Goal: Transaction & Acquisition: Purchase product/service

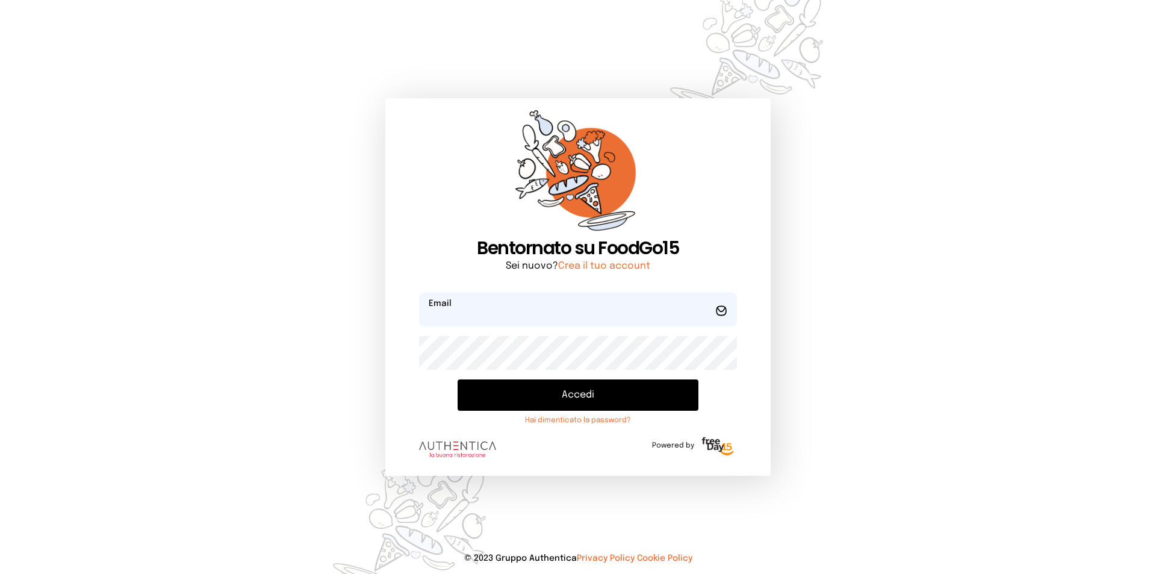
type input "**********"
click at [493, 407] on button "Accedi" at bounding box center [578, 394] width 241 height 31
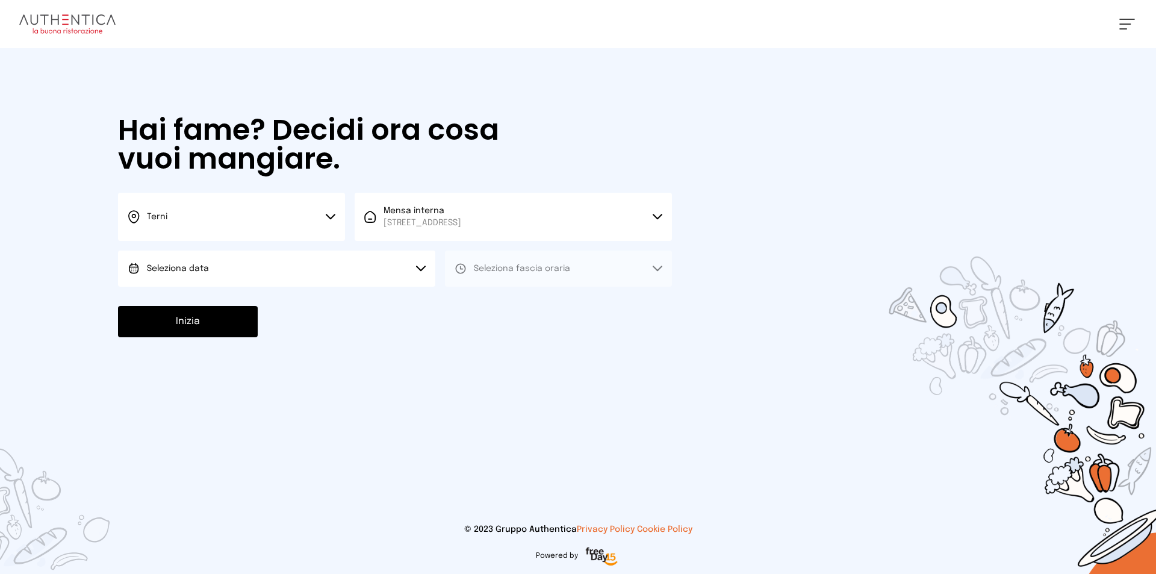
click at [350, 269] on button "Seleziona data" at bounding box center [276, 269] width 317 height 36
click at [346, 296] on li "[DATE], [DATE]" at bounding box center [276, 302] width 317 height 31
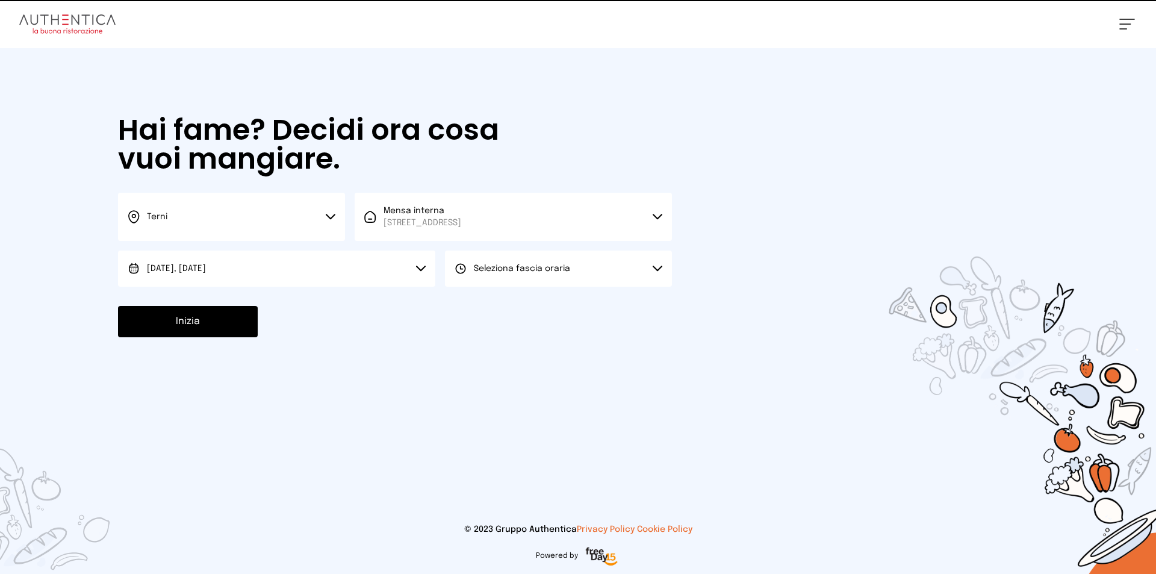
click at [484, 261] on button "Seleziona fascia oraria" at bounding box center [558, 269] width 227 height 36
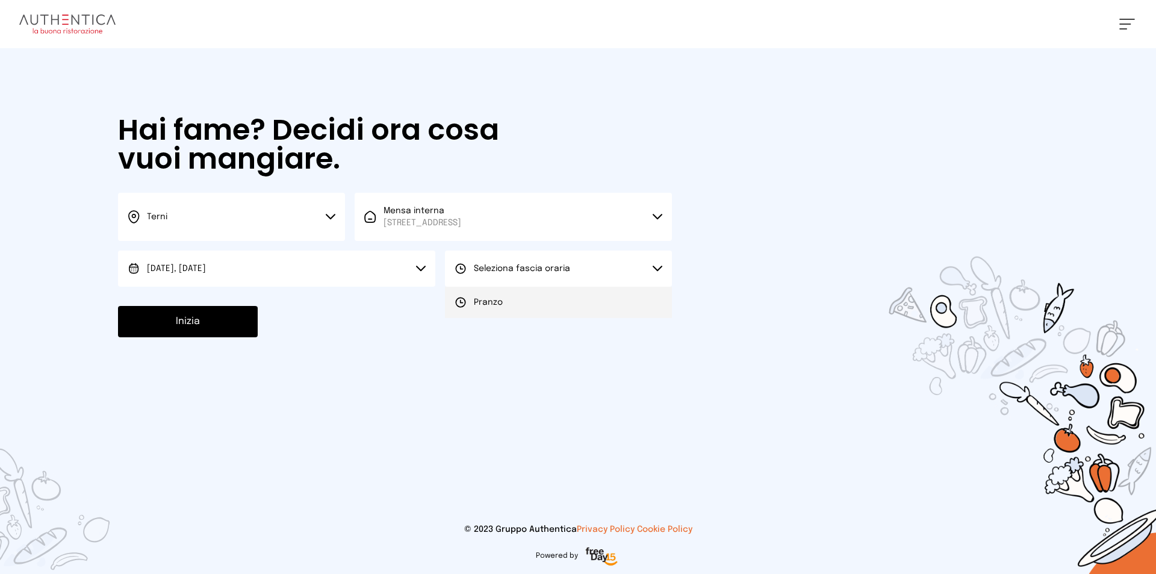
click at [487, 299] on span "Pranzo" at bounding box center [488, 302] width 29 height 12
click at [203, 330] on button "Inizia" at bounding box center [188, 321] width 140 height 31
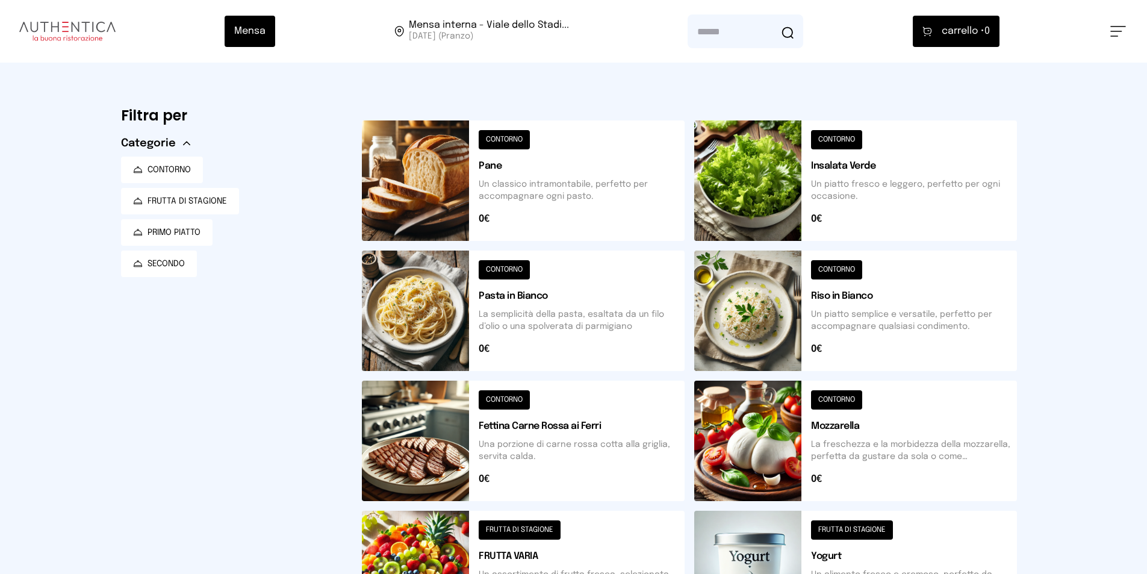
scroll to position [361, 0]
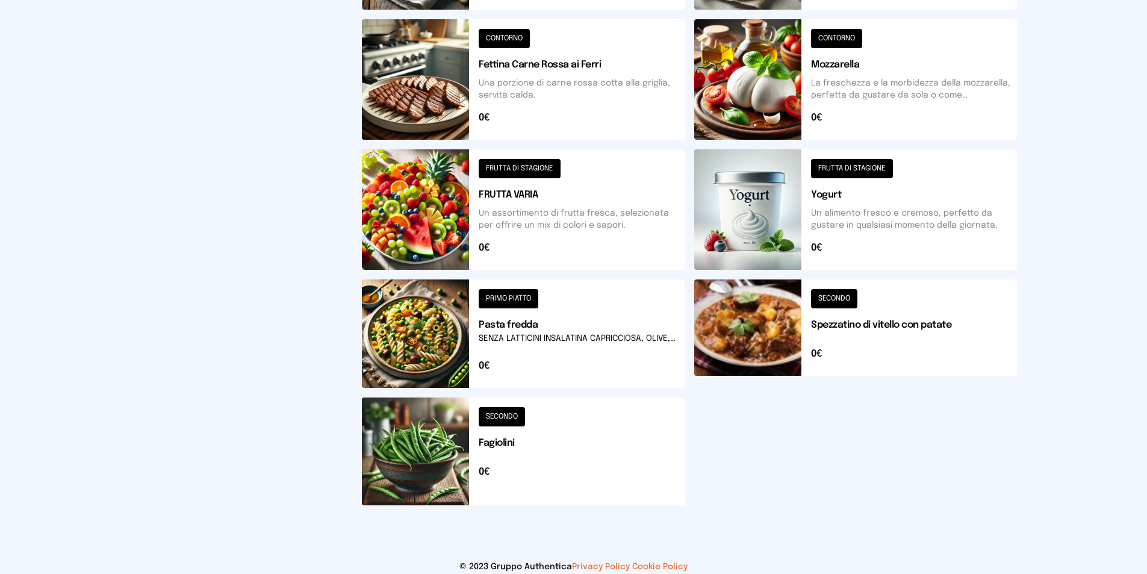
click at [378, 345] on button at bounding box center [523, 333] width 323 height 108
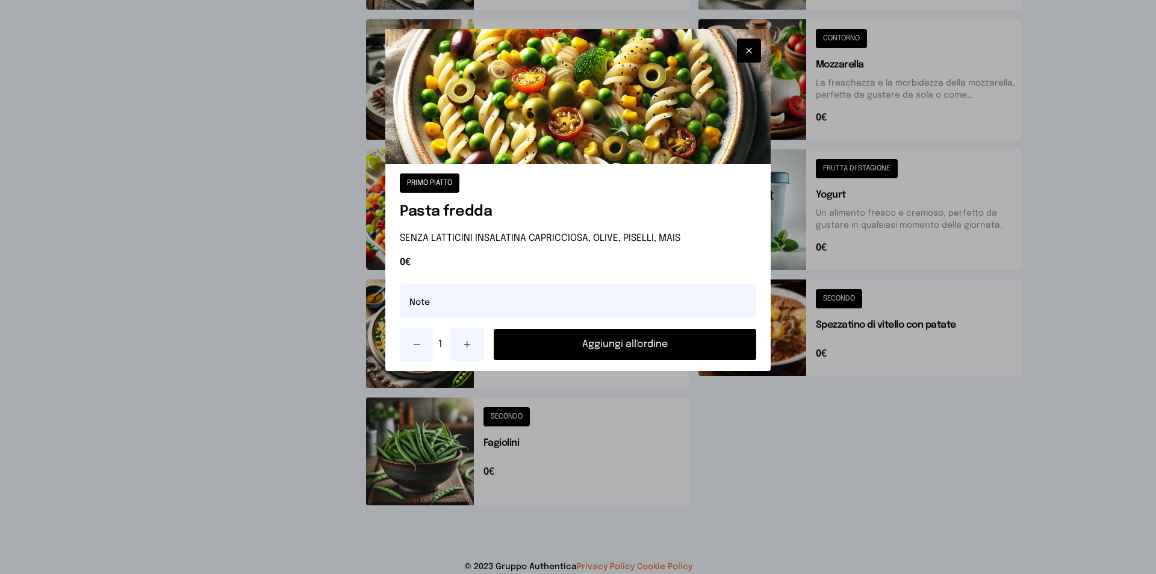
click at [192, 423] on div at bounding box center [578, 287] width 1156 height 574
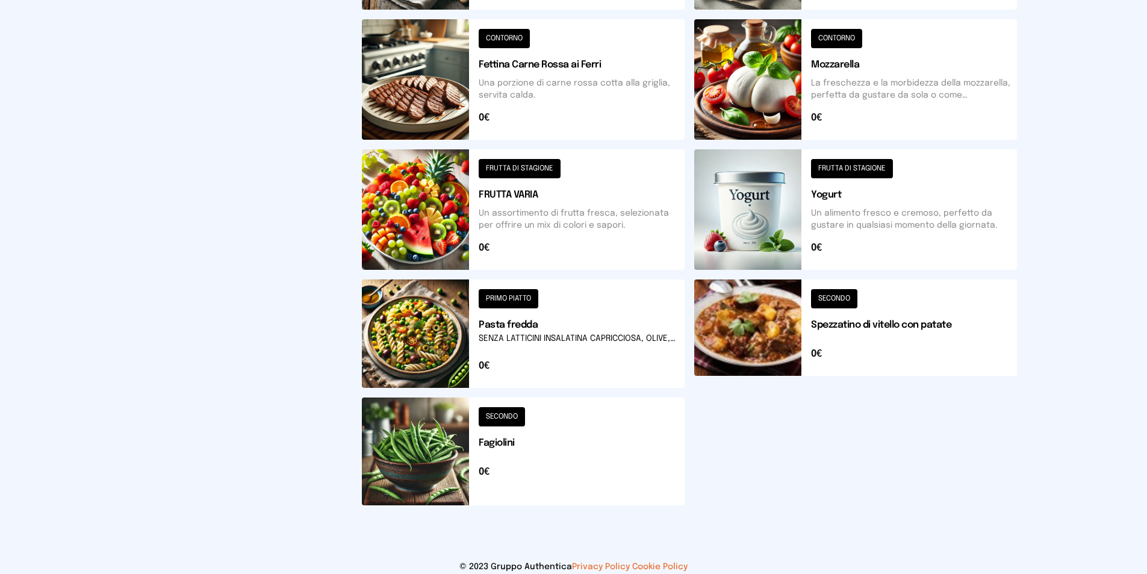
click at [600, 342] on button at bounding box center [523, 333] width 323 height 108
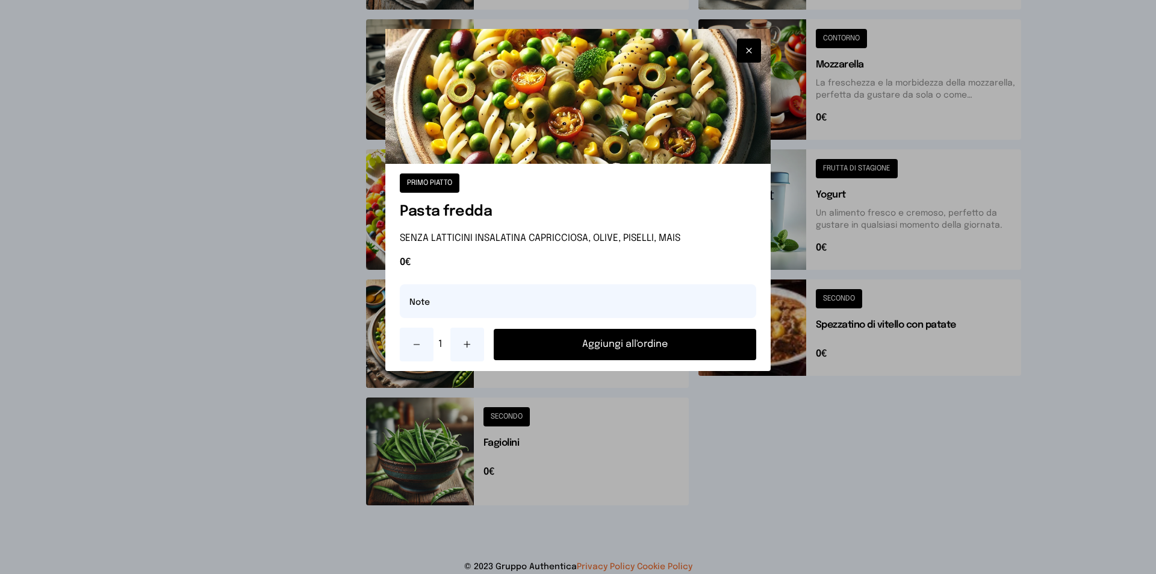
click at [600, 342] on button "Aggiungi all'ordine" at bounding box center [625, 344] width 263 height 31
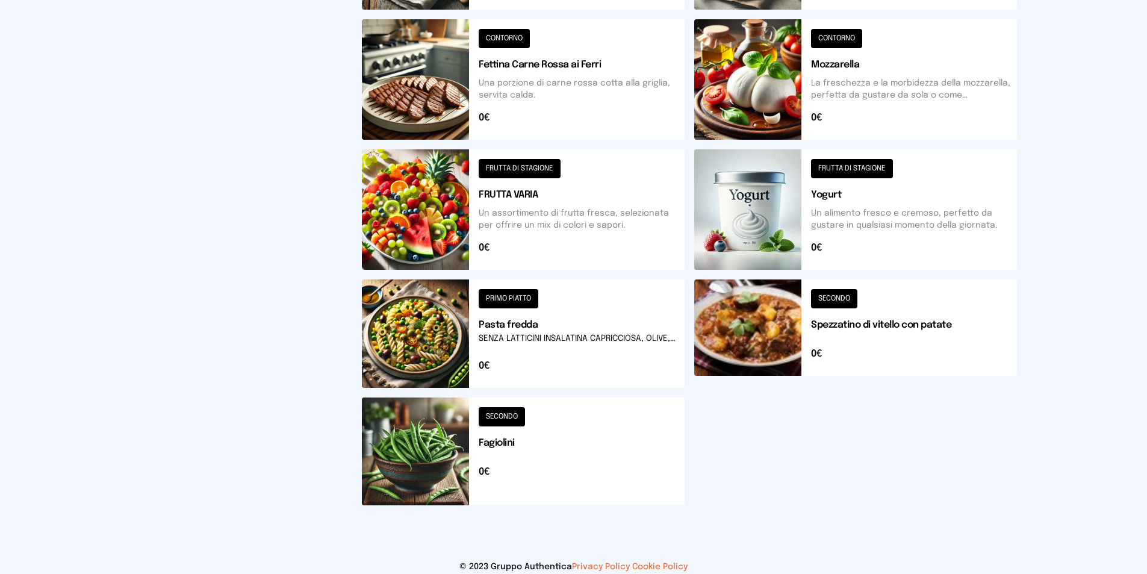
click at [443, 472] on button at bounding box center [523, 452] width 323 height 108
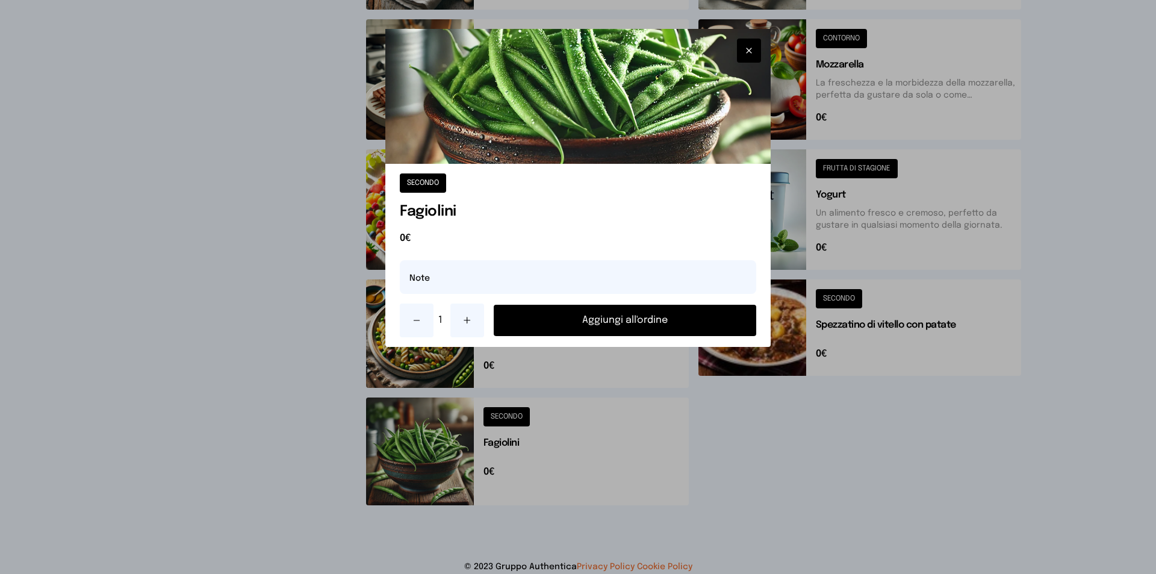
click at [511, 329] on button "Aggiungi all'ordine" at bounding box center [625, 320] width 263 height 31
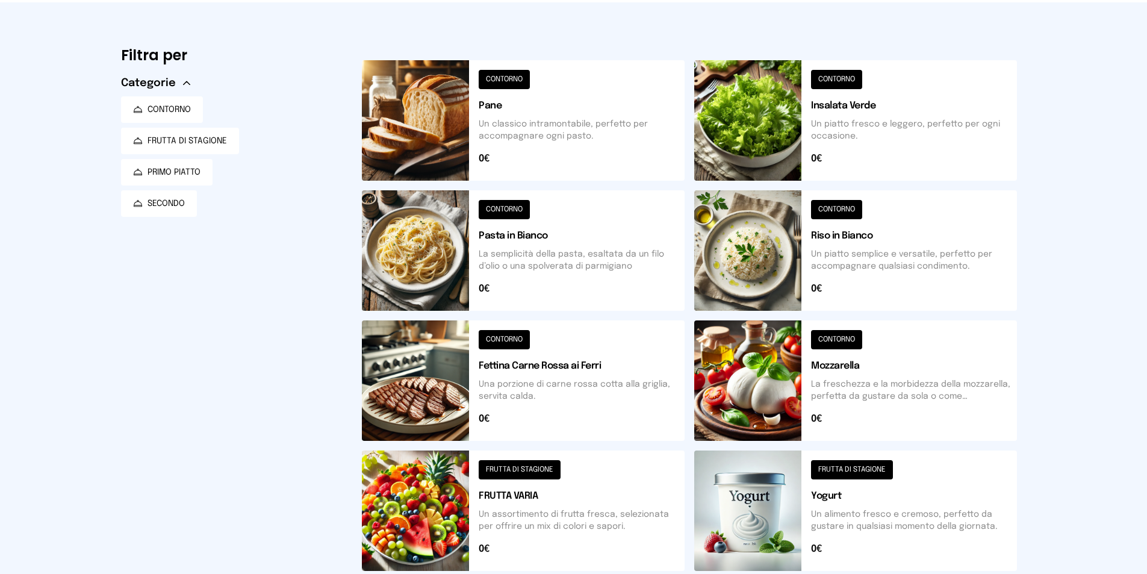
scroll to position [0, 0]
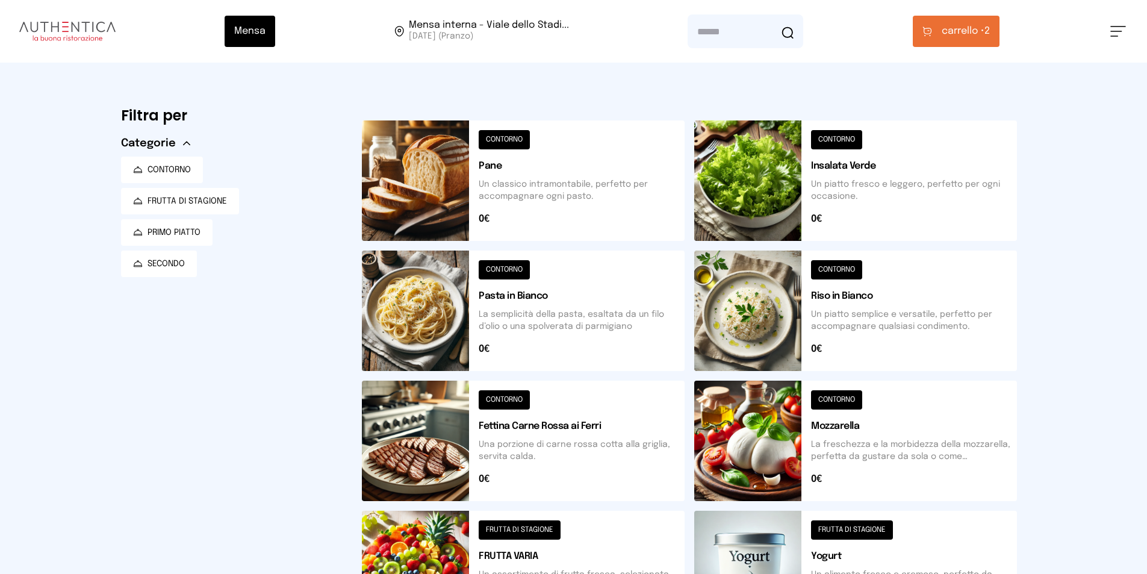
click at [964, 28] on span "carrello •" at bounding box center [963, 31] width 43 height 14
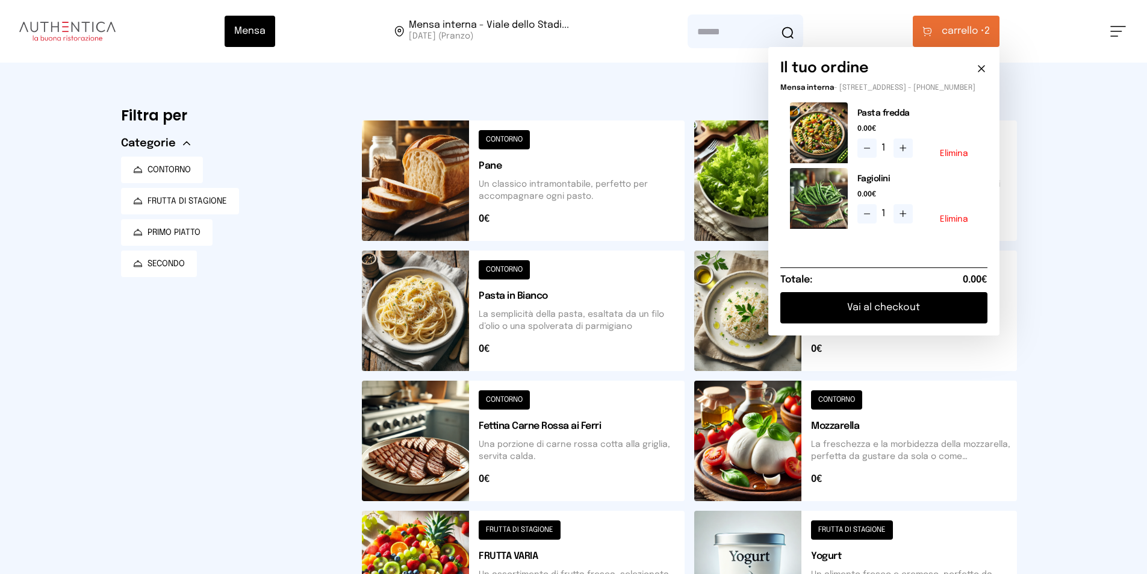
click at [876, 314] on button "Vai al checkout" at bounding box center [884, 307] width 207 height 31
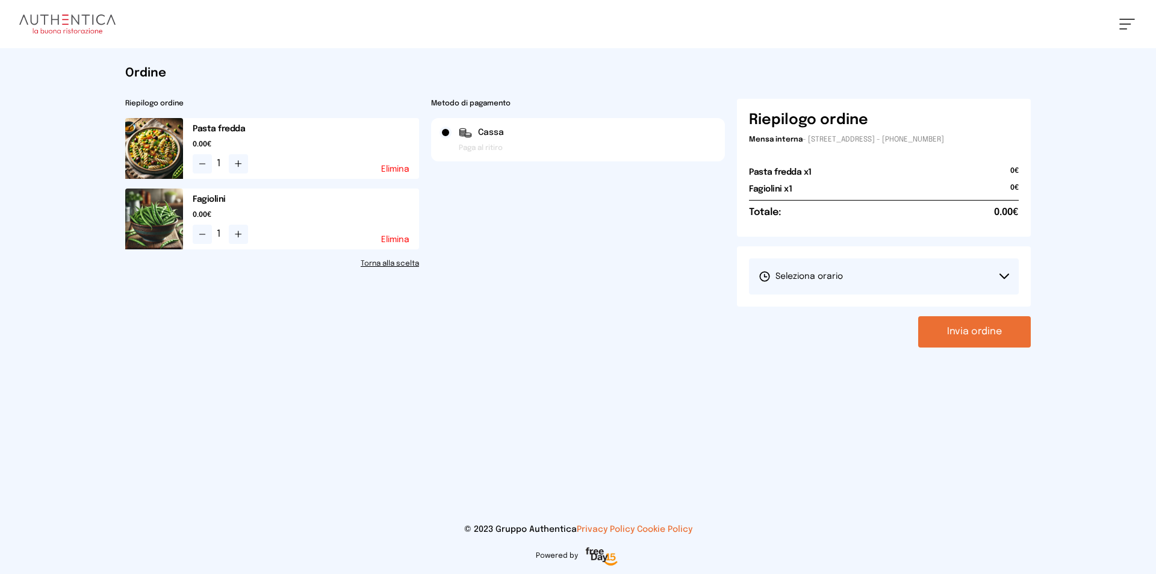
click at [856, 270] on button "Seleziona orario" at bounding box center [884, 276] width 270 height 36
click at [849, 306] on li "1° Turno (13:00 - 15:00)" at bounding box center [884, 310] width 270 height 31
click at [990, 325] on button "Invia ordine" at bounding box center [975, 331] width 113 height 31
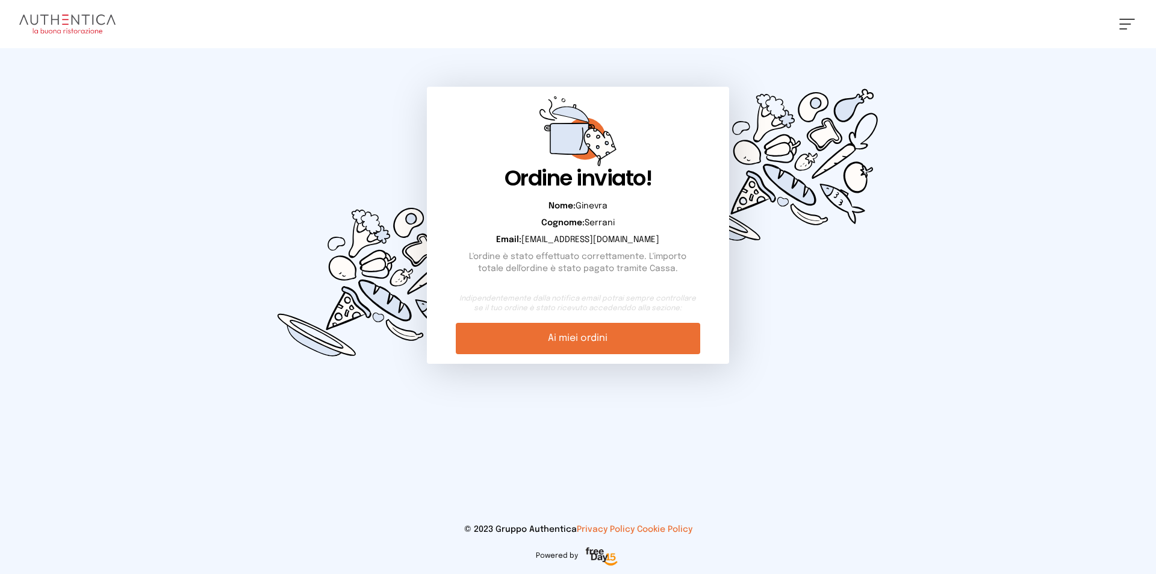
click at [66, 34] on div "[PERSON_NAME] Impostazioni Wallet Home I miei ordini Nuova ricerca Elenco aller…" at bounding box center [578, 24] width 1156 height 48
click at [66, 25] on img at bounding box center [67, 23] width 96 height 19
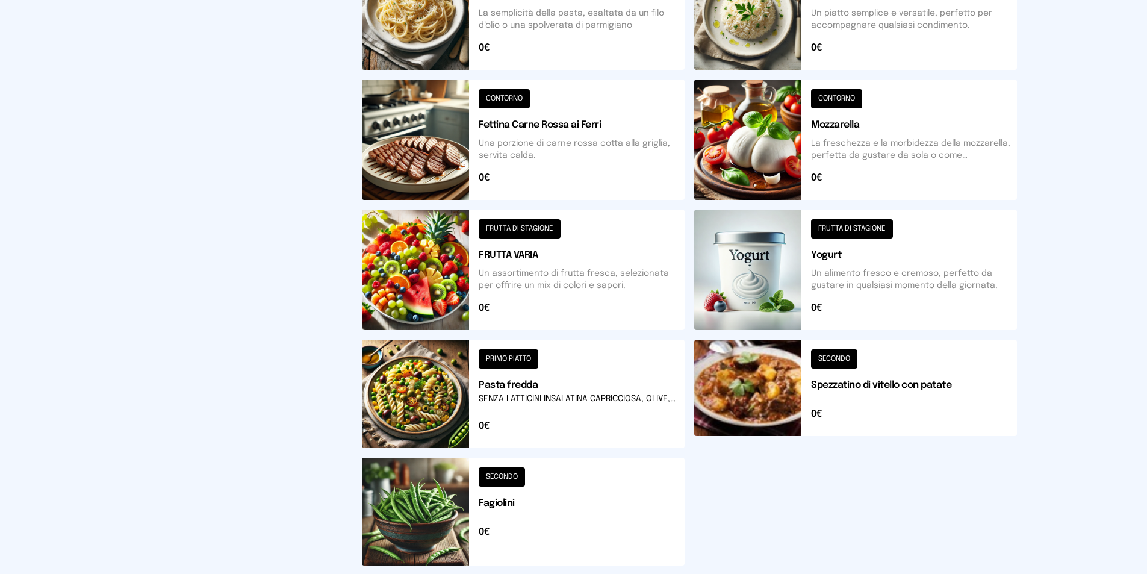
scroll to position [361, 0]
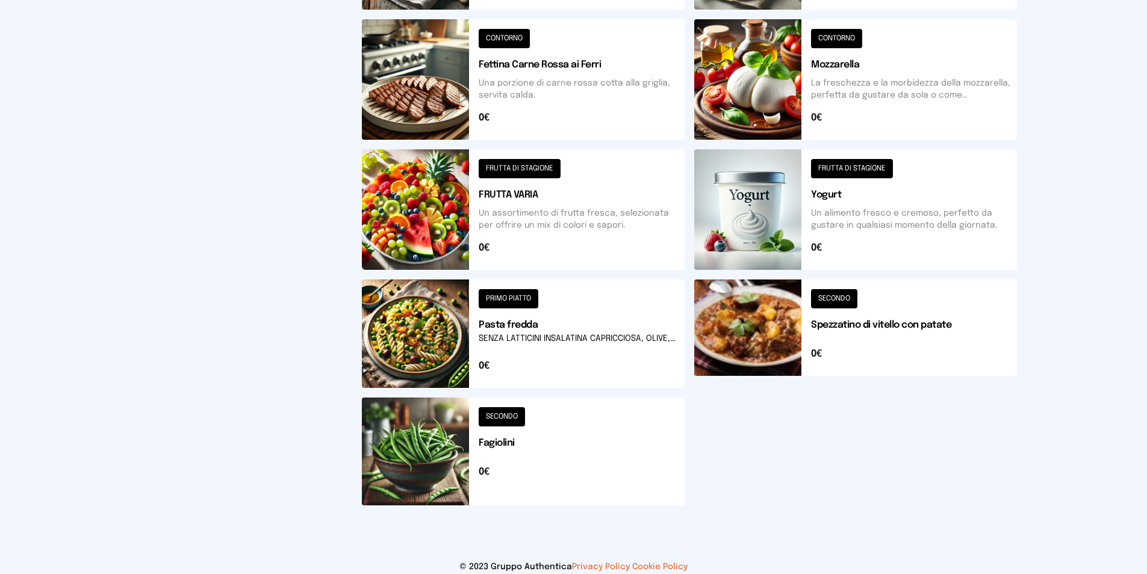
click at [615, 345] on button at bounding box center [523, 333] width 323 height 108
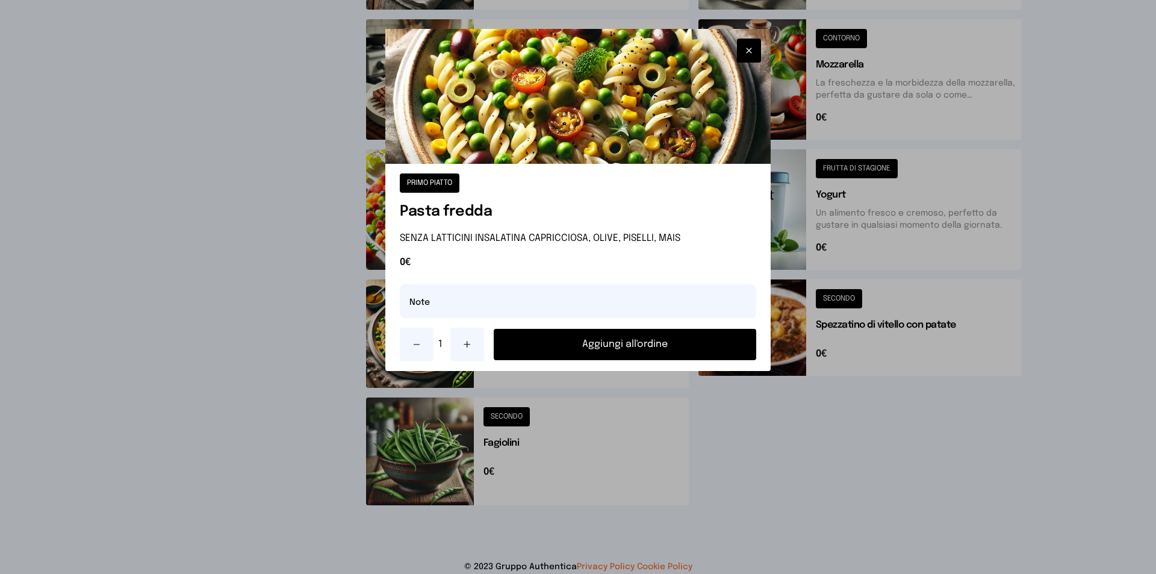
click at [749, 48] on icon "button" at bounding box center [749, 51] width 10 height 12
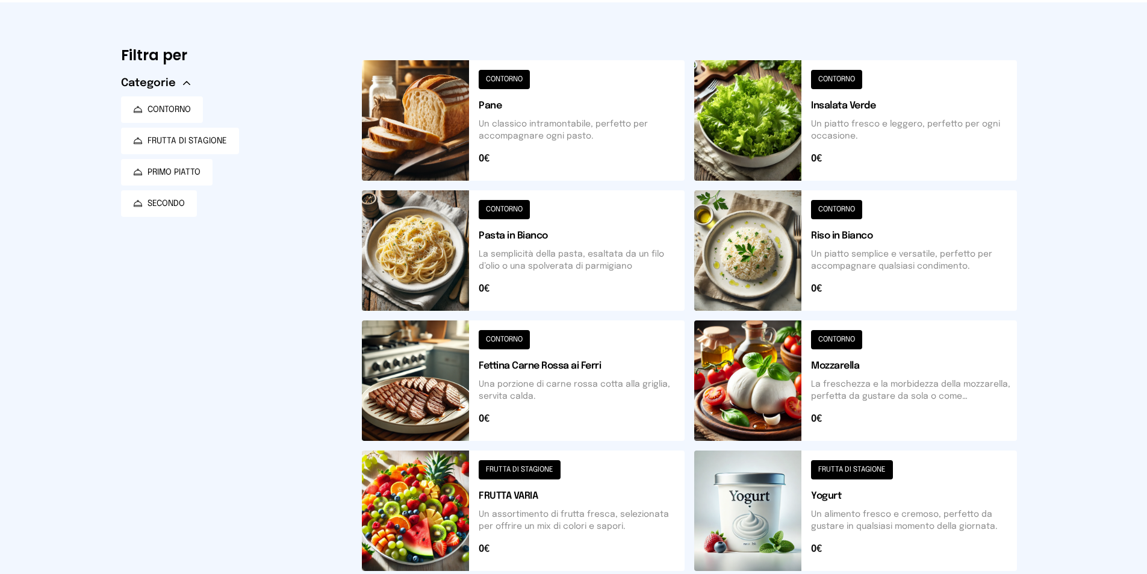
scroll to position [0, 0]
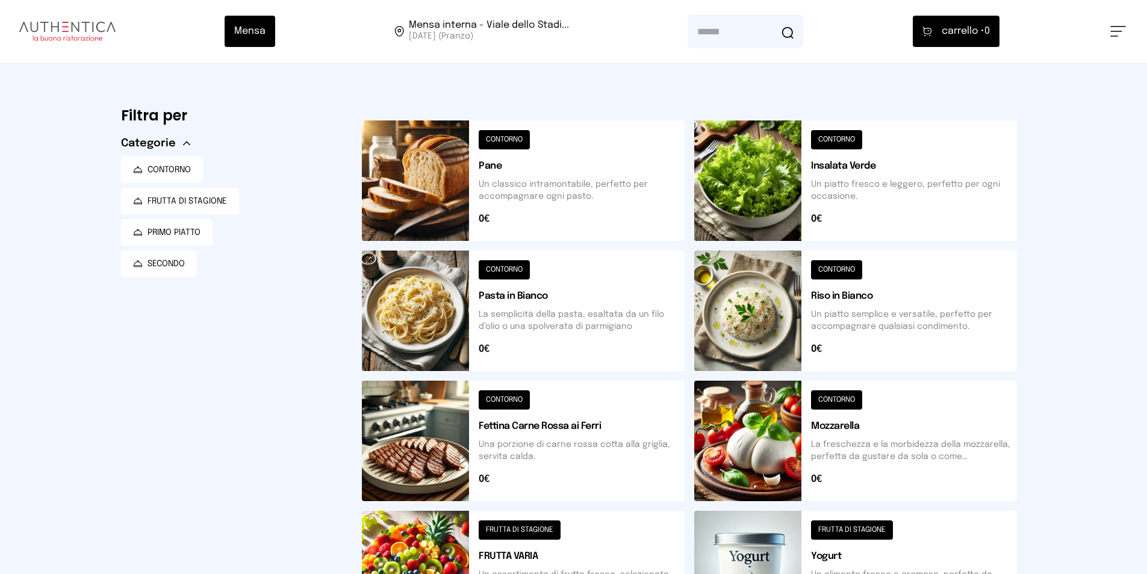
click at [1114, 42] on div "Mensa Mensa interna - Viale dello Stadi... [DATE] ([GEOGRAPHIC_DATA]) [GEOGRAPH…" at bounding box center [573, 31] width 1147 height 63
click at [1115, 34] on button at bounding box center [1119, 31] width 16 height 11
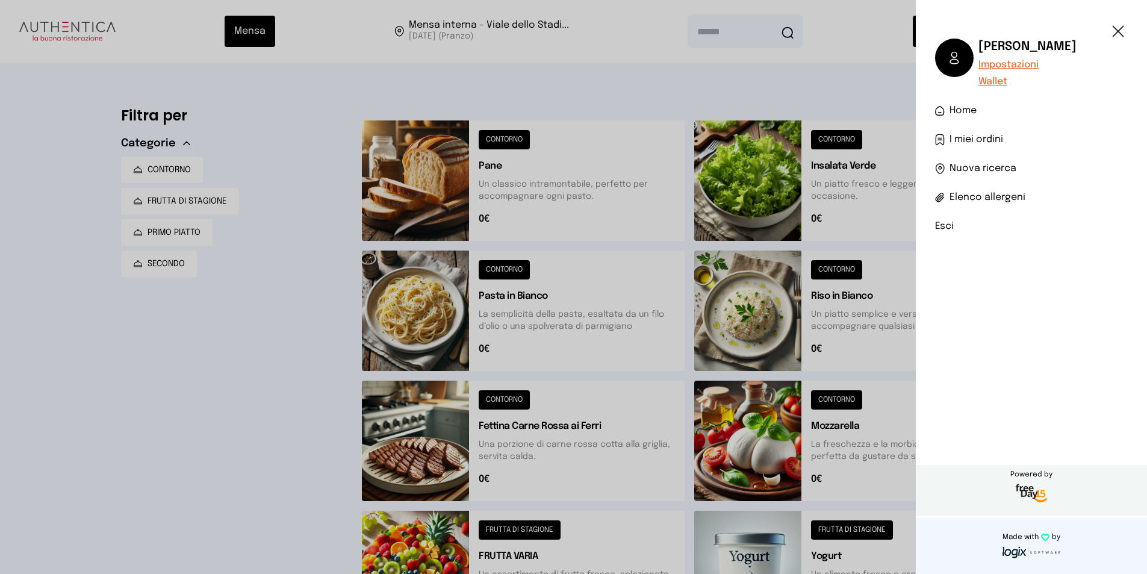
click at [961, 136] on span "I miei ordini" at bounding box center [977, 140] width 54 height 14
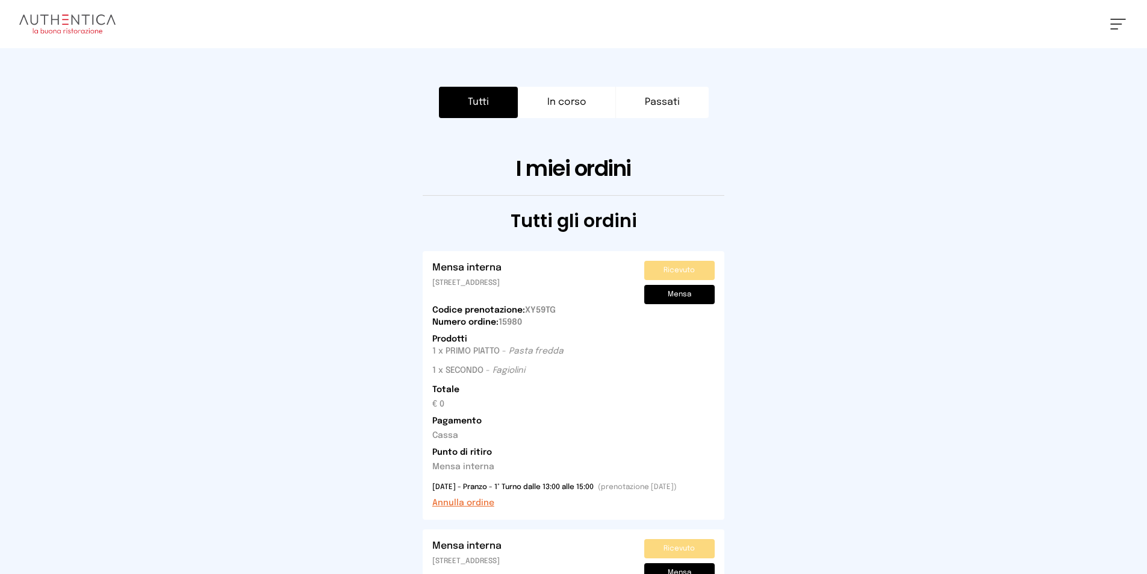
click at [458, 501] on button "Annulla ordine" at bounding box center [463, 503] width 62 height 12
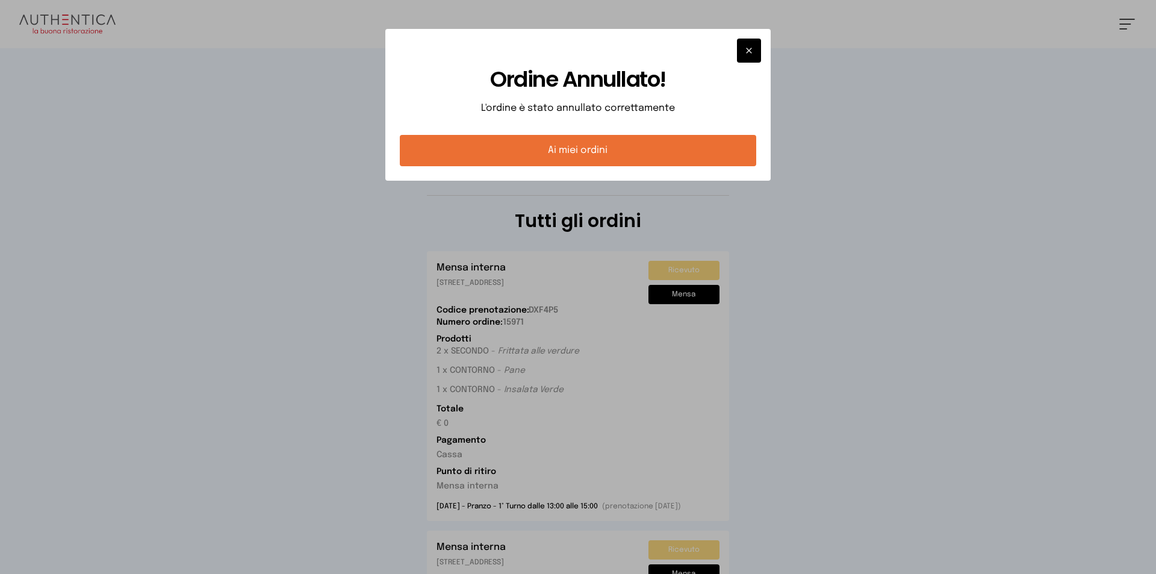
click at [255, 99] on div at bounding box center [578, 287] width 1156 height 574
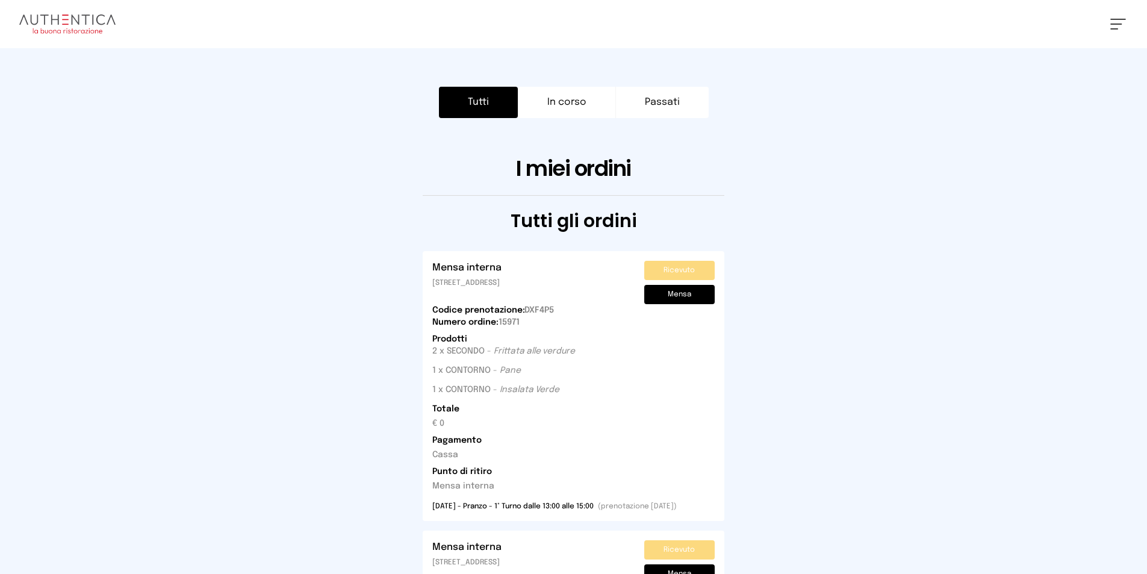
click at [73, 21] on img at bounding box center [67, 23] width 96 height 19
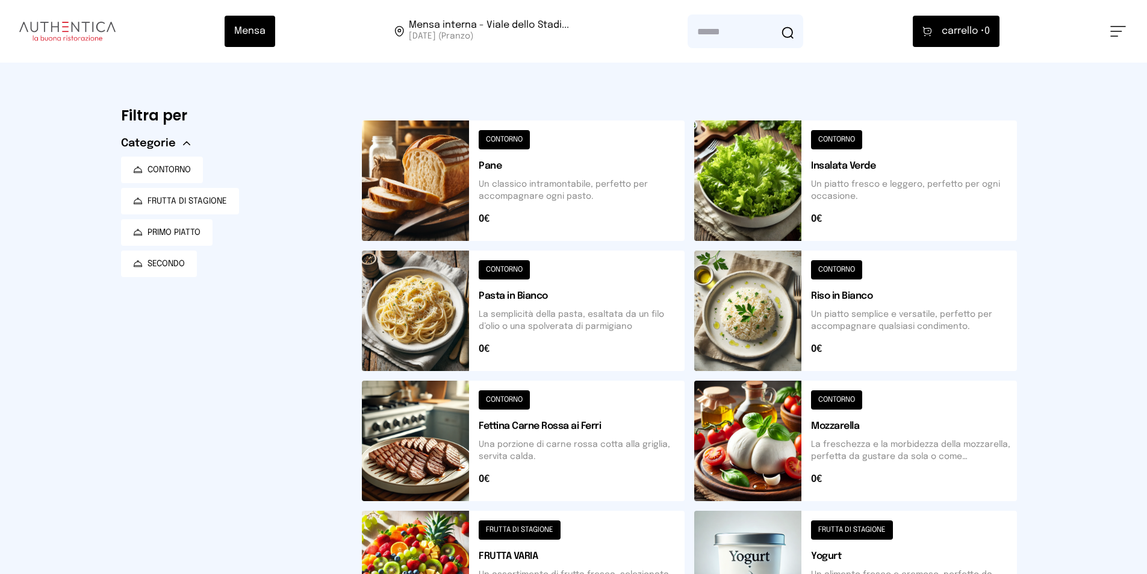
click at [531, 302] on button at bounding box center [523, 311] width 323 height 120
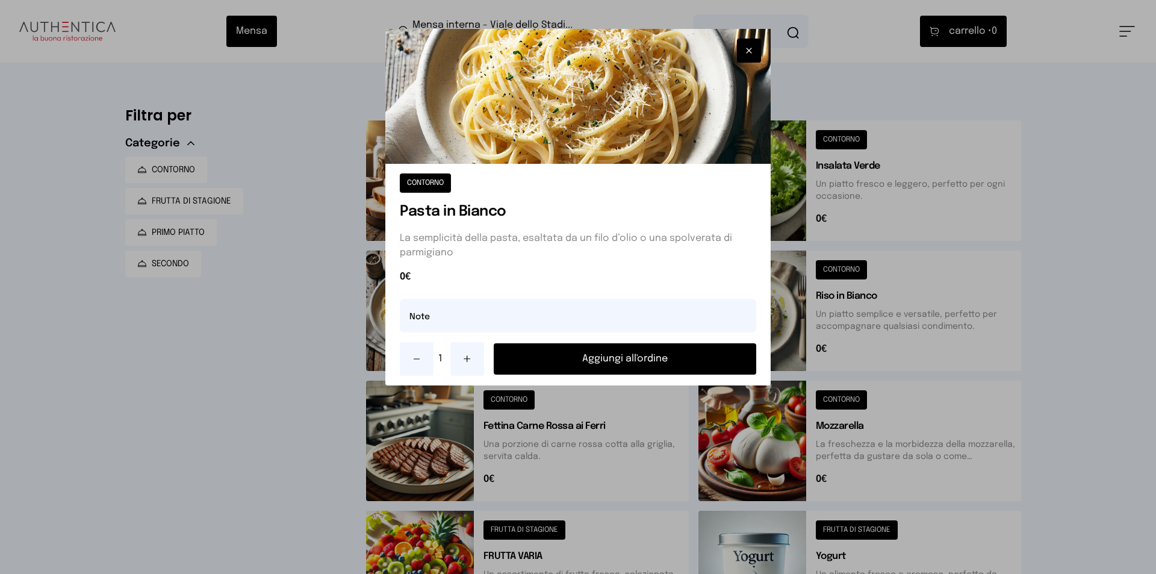
click at [525, 355] on button "Aggiungi all'ordine" at bounding box center [625, 358] width 263 height 31
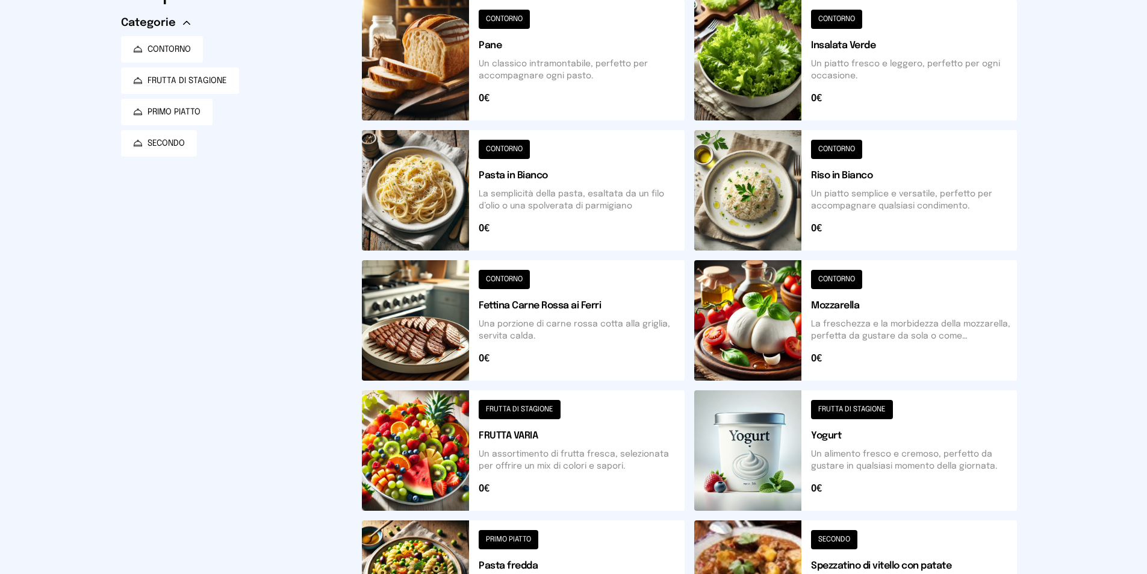
scroll to position [399, 0]
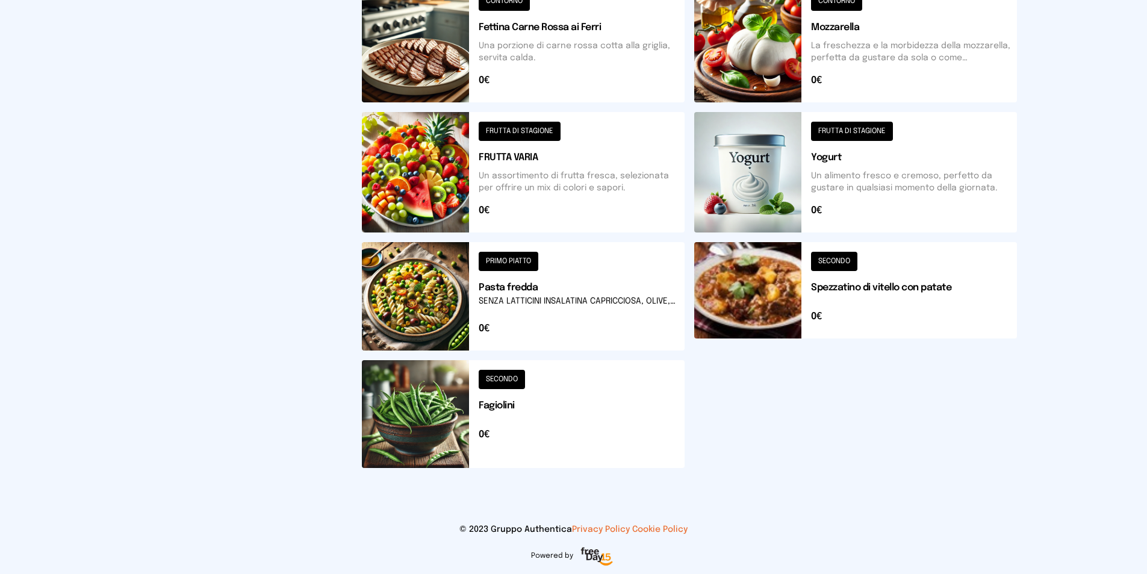
click at [501, 400] on button at bounding box center [523, 414] width 323 height 108
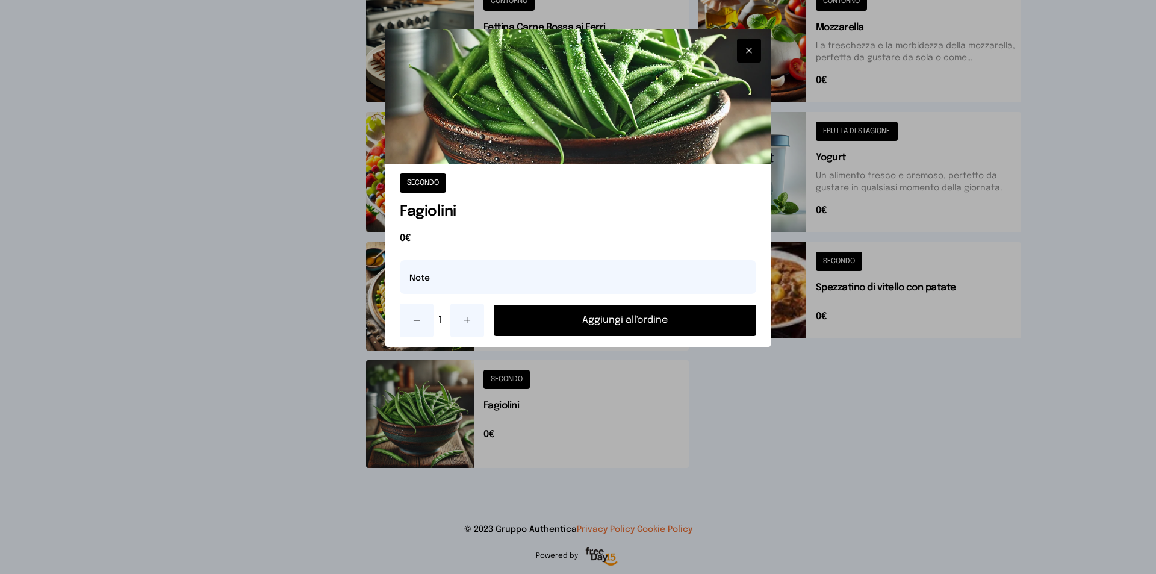
click at [555, 317] on button "Aggiungi all'ordine" at bounding box center [625, 320] width 263 height 31
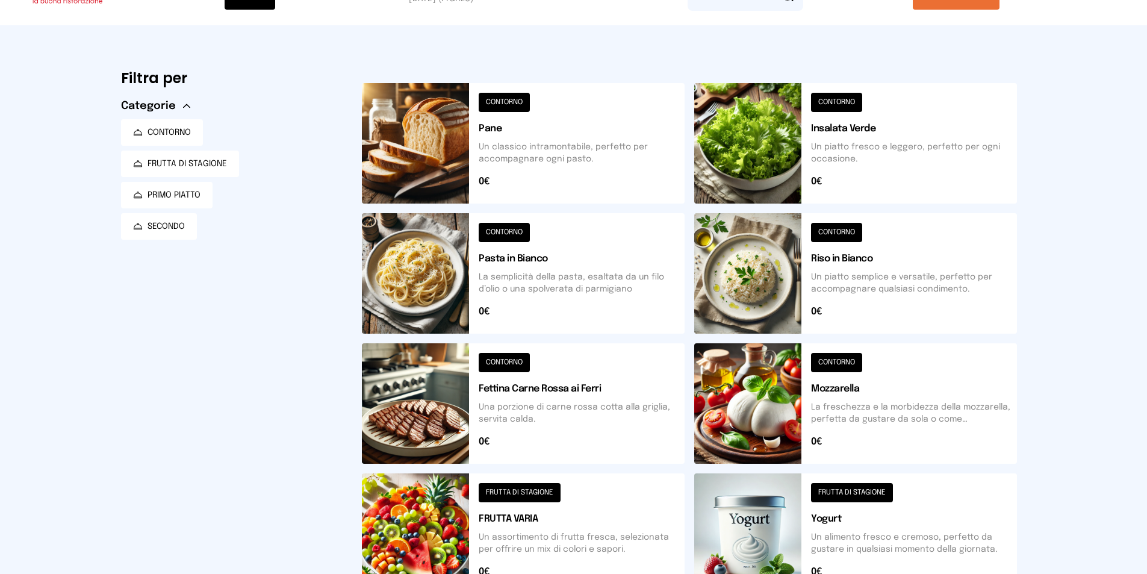
scroll to position [0, 0]
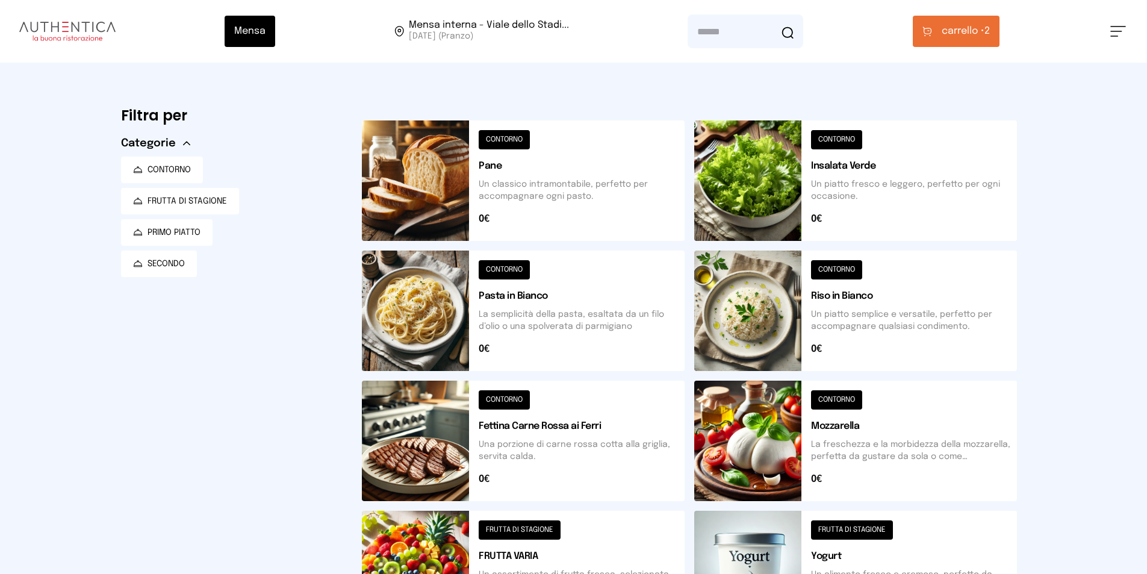
click at [949, 39] on button "carrello • 2" at bounding box center [956, 31] width 87 height 31
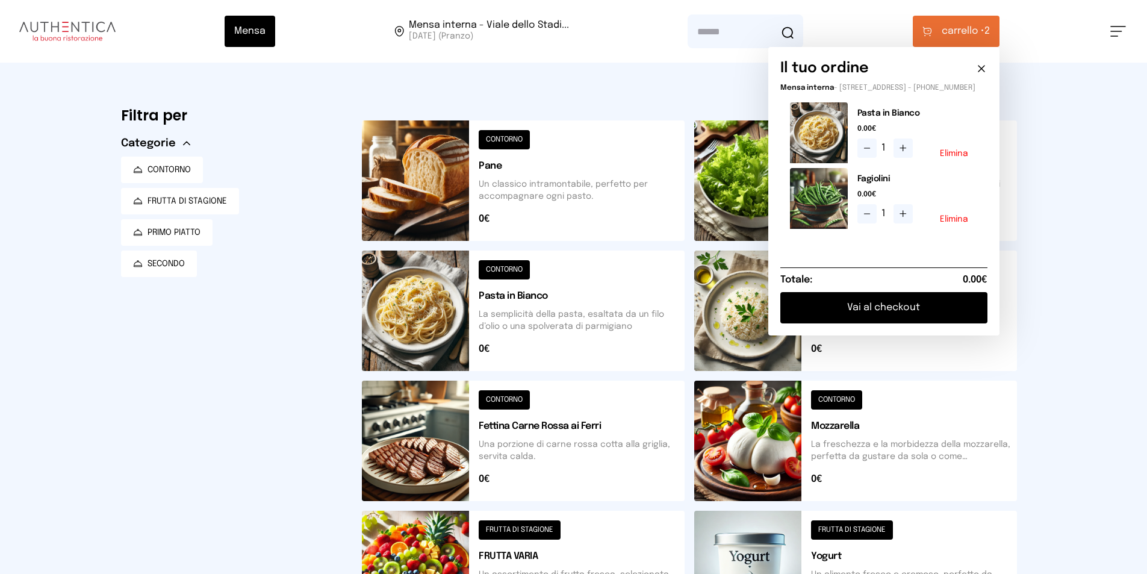
click at [838, 313] on button "Vai al checkout" at bounding box center [884, 307] width 207 height 31
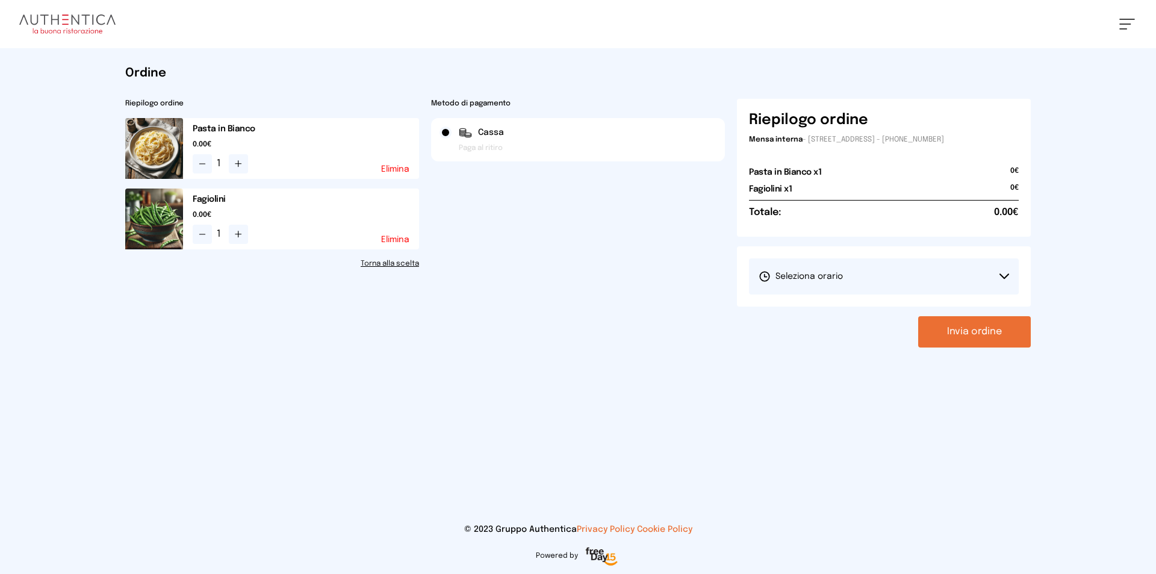
click at [784, 285] on button "Seleziona orario" at bounding box center [884, 276] width 270 height 36
click at [791, 317] on li "1° Turno (13:00 - 15:00)" at bounding box center [884, 310] width 270 height 31
click at [955, 335] on button "Invia ordine" at bounding box center [975, 331] width 113 height 31
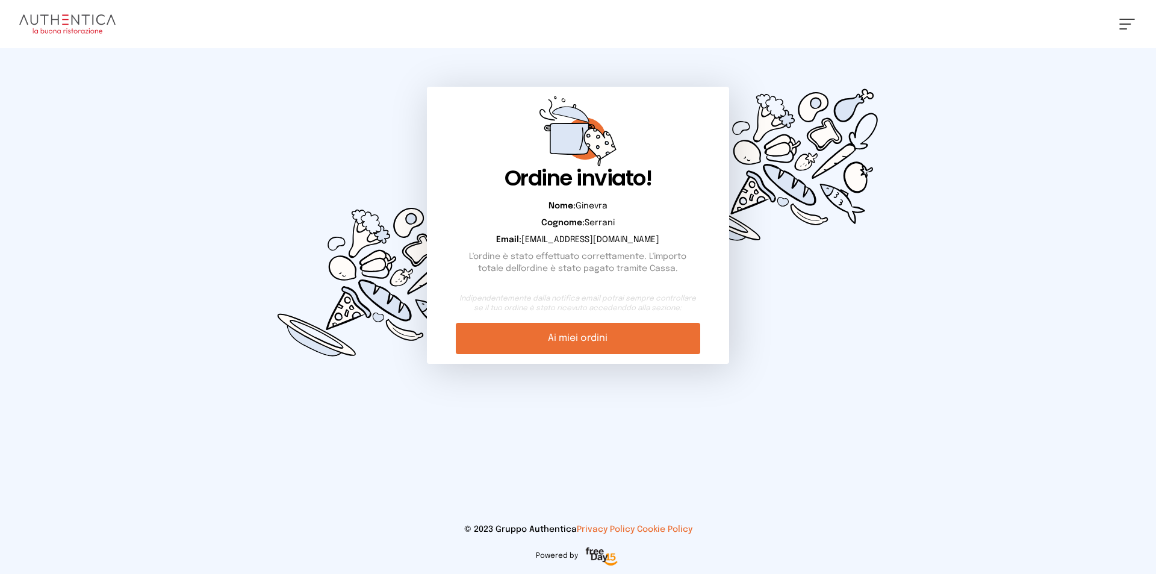
click at [111, 16] on img at bounding box center [67, 23] width 96 height 19
